Goal: Task Accomplishment & Management: Complete application form

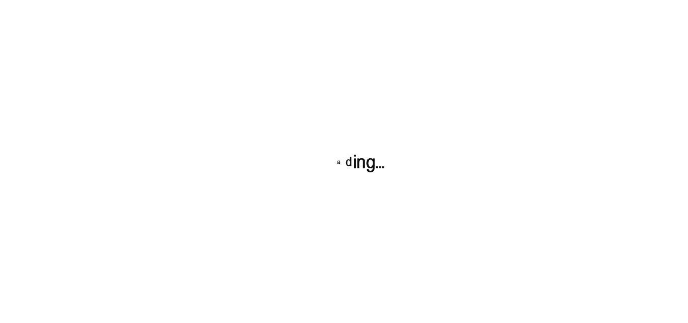
type input "[PERSON_NAME][EMAIL_ADDRESS][PERSON_NAME][DOMAIN_NAME]"
click at [548, 10] on div at bounding box center [344, 161] width 688 height 323
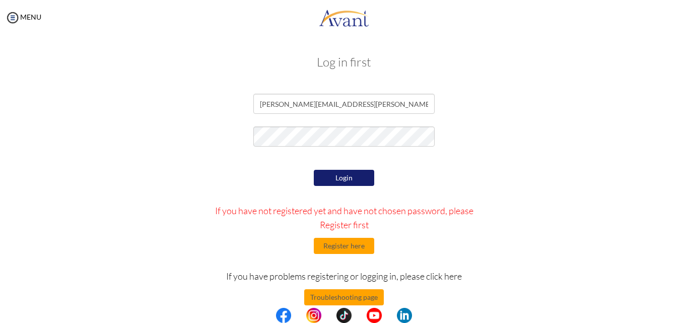
click at [341, 181] on button "Login" at bounding box center [344, 178] width 60 height 16
click at [351, 243] on button "Register here" at bounding box center [344, 246] width 60 height 16
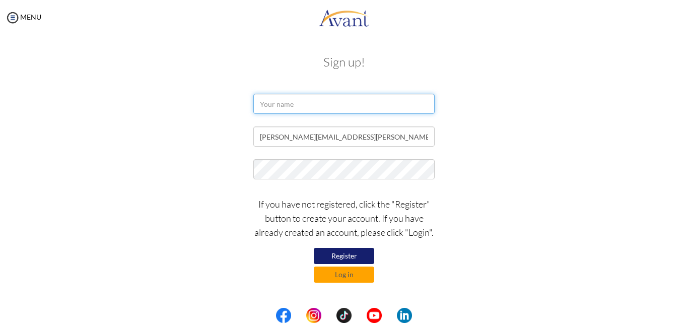
click at [298, 105] on input "text" at bounding box center [343, 104] width 181 height 20
type input "[PERSON_NAME]"
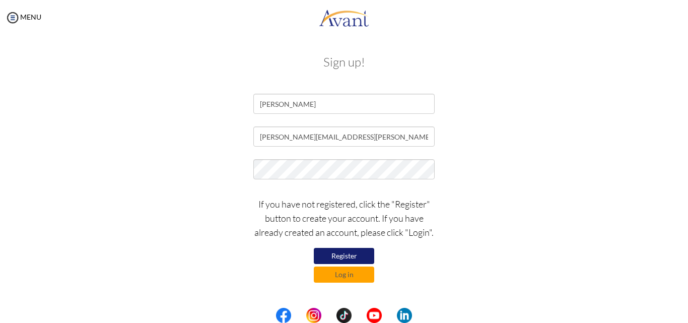
click at [391, 289] on div "Sign up! [PERSON_NAME] [PERSON_NAME][EMAIL_ADDRESS][PERSON_NAME][DOMAIN_NAME] I…" at bounding box center [343, 167] width 589 height 245
click at [362, 253] on button "Register" at bounding box center [344, 256] width 60 height 16
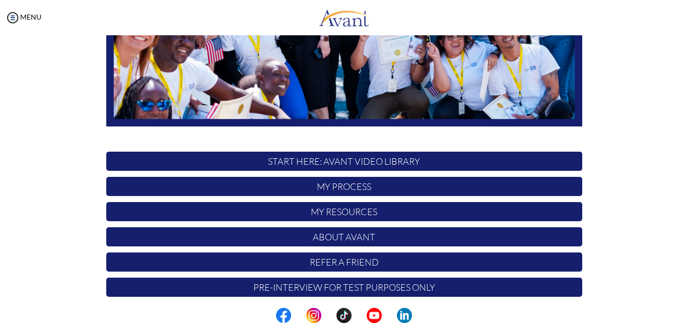
scroll to position [237, 0]
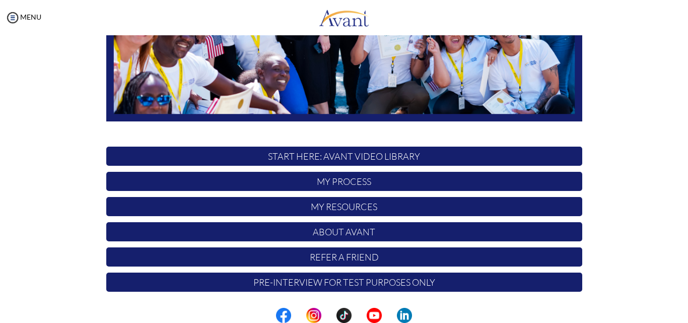
click at [344, 180] on p "My Process" at bounding box center [344, 181] width 476 height 19
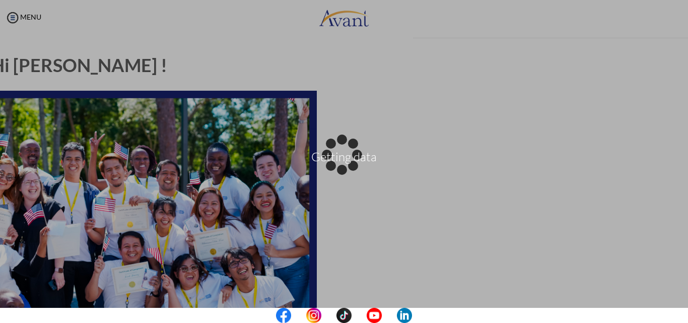
click at [337, 169] on div "Getting data" at bounding box center [344, 162] width 14 height 14
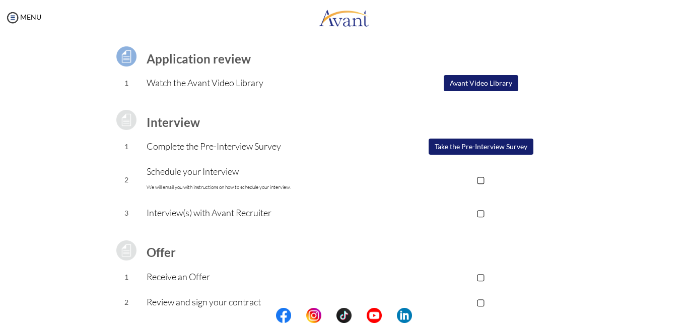
scroll to position [69, 0]
click at [476, 179] on p "▢" at bounding box center [481, 179] width 202 height 14
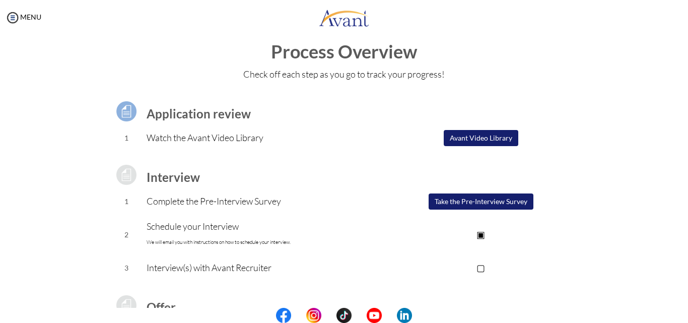
scroll to position [0, 0]
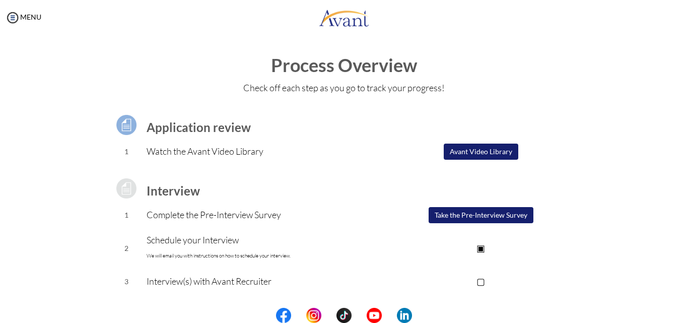
click at [454, 151] on button "Avant Video Library" at bounding box center [480, 151] width 74 height 16
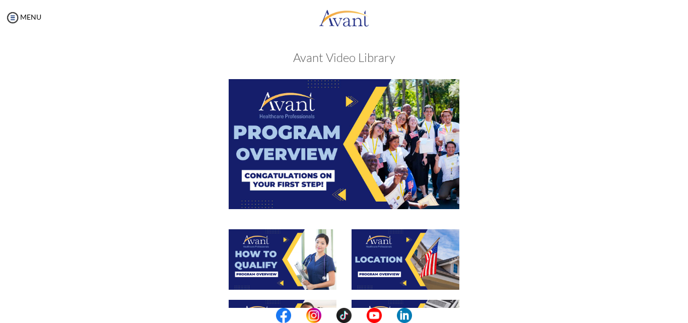
scroll to position [4, 0]
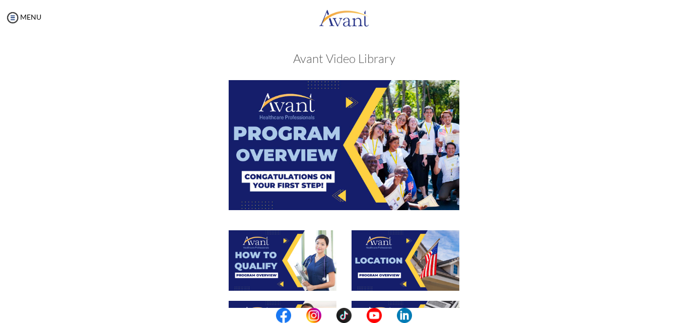
click at [309, 166] on img at bounding box center [344, 144] width 231 height 129
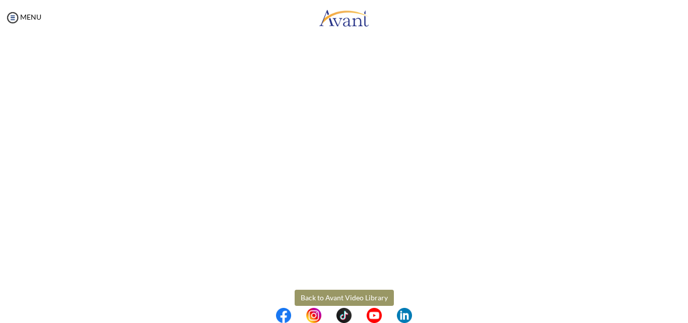
scroll to position [171, 0]
